Goal: Transaction & Acquisition: Subscribe to service/newsletter

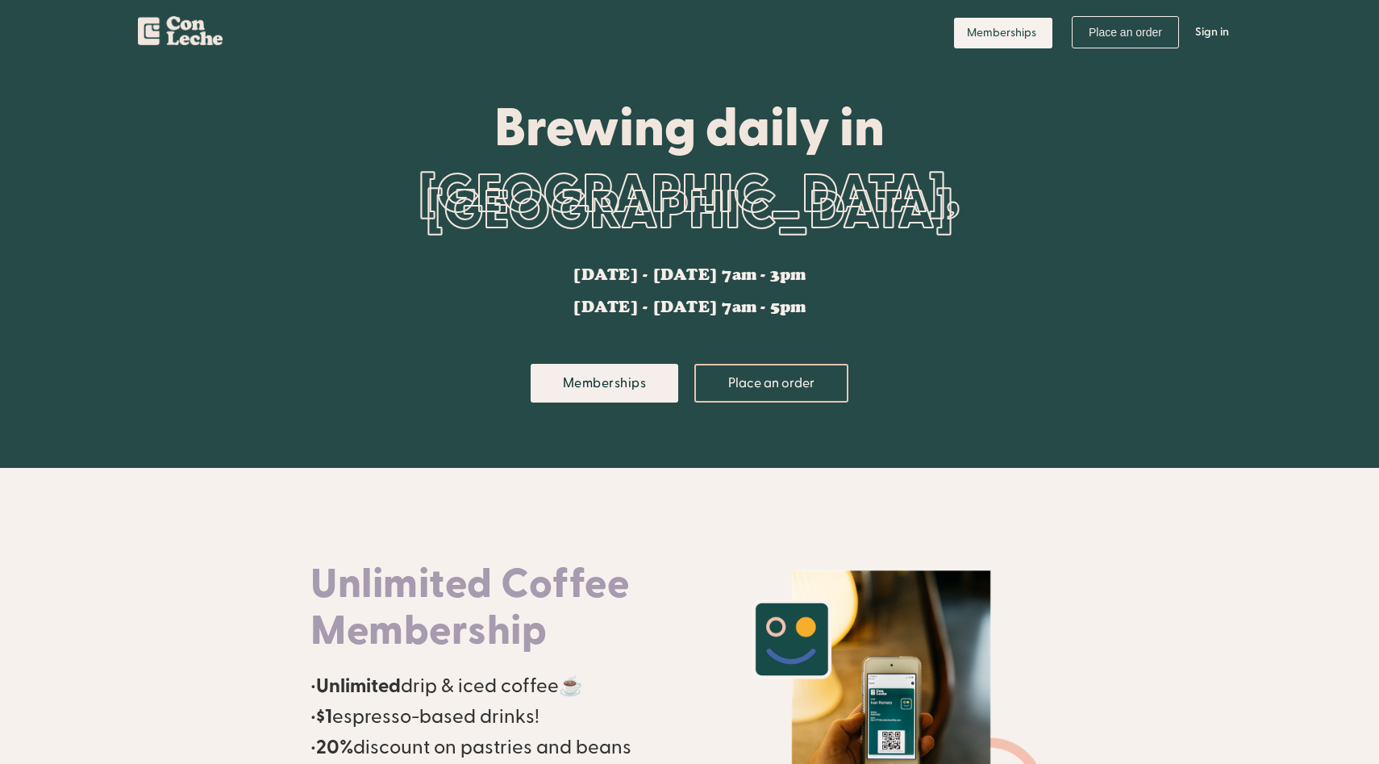
click at [203, 40] on img "home" at bounding box center [180, 27] width 85 height 35
click at [1010, 45] on link "Memberships" at bounding box center [1003, 33] width 98 height 31
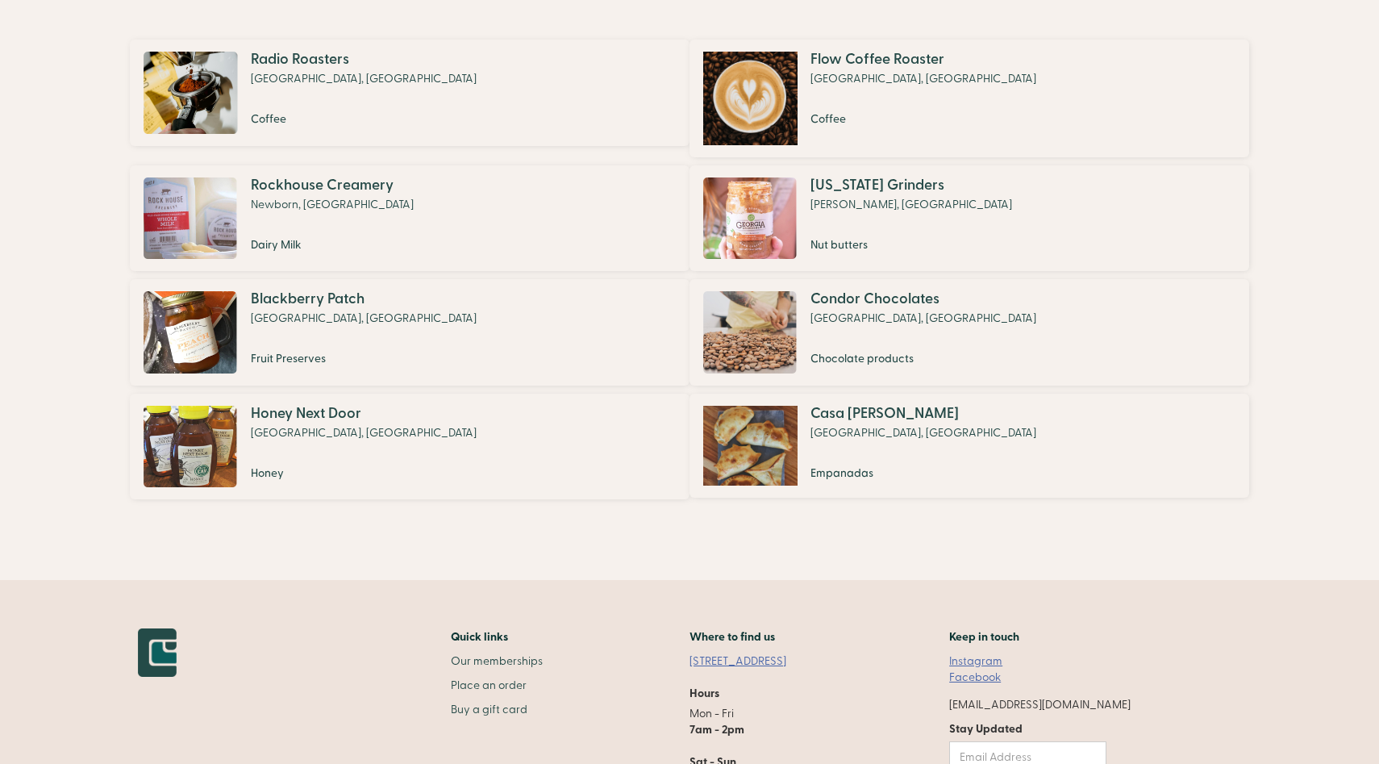
scroll to position [1178, 0]
